Goal: Task Accomplishment & Management: Complete application form

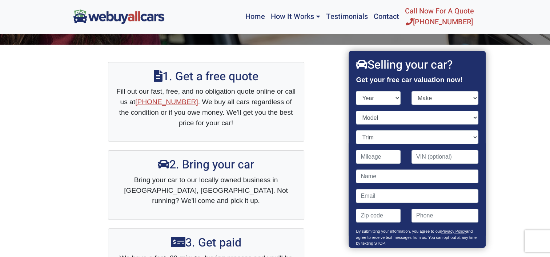
select select "2023"
click at [356, 91] on select "Year [DATE] 2024 2023 2022 2021 2020 2019 2018 2017 2016 2015 2014 2013 2012 20…" at bounding box center [378, 98] width 45 height 14
click at [433, 101] on select "Make" at bounding box center [445, 98] width 67 height 14
click at [437, 98] on select "Make Acura Audi BMW Buick Cadillac Chevrolet Ford Genesis GMC Honda Hyundai INF…" at bounding box center [445, 98] width 67 height 14
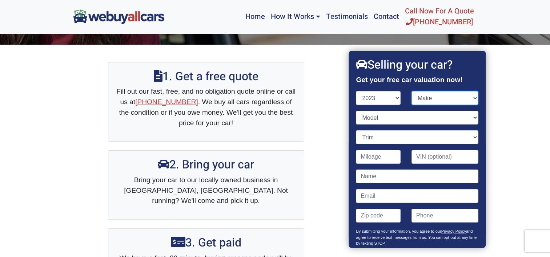
click at [437, 98] on select "Make Acura Audi BMW Buick Cadillac Chevrolet Ford Genesis GMC Honda Hyundai INF…" at bounding box center [445, 98] width 67 height 14
type input "("
drag, startPoint x: 473, startPoint y: 215, endPoint x: 470, endPoint y: 230, distance: 15.1
click at [470, 230] on div "Year [DATE] 2024 2023 2022 2021 2020 2019 2018 2017 2016 2015 2014 2013 2012 20…" at bounding box center [417, 186] width 122 height 191
click at [429, 95] on select "Make Acura Audi BMW Buick Cadillac Chevrolet Ford Genesis GMC Honda Hyundai INF…" at bounding box center [445, 98] width 67 height 14
